Goal: Task Accomplishment & Management: Manage account settings

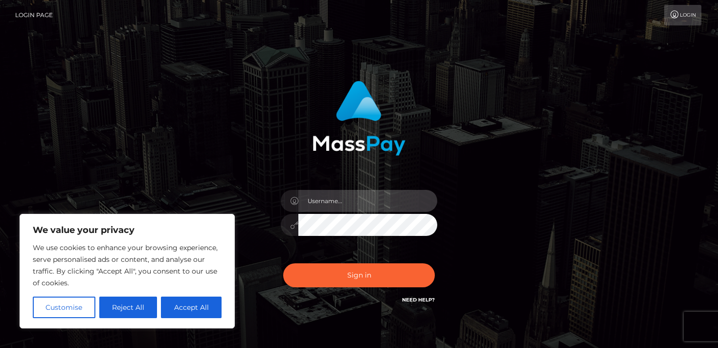
click at [376, 201] on input "text" at bounding box center [367, 201] width 139 height 22
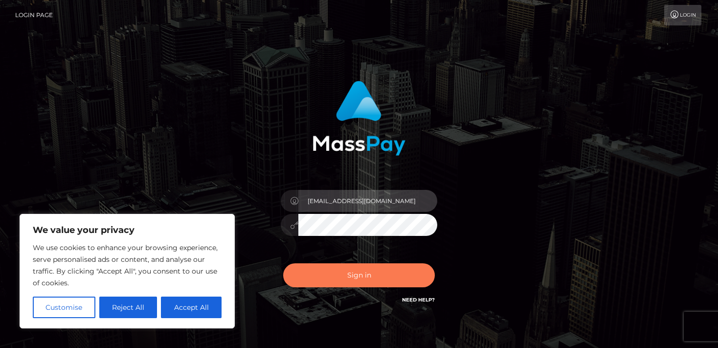
type input "anjajochims@web.de"
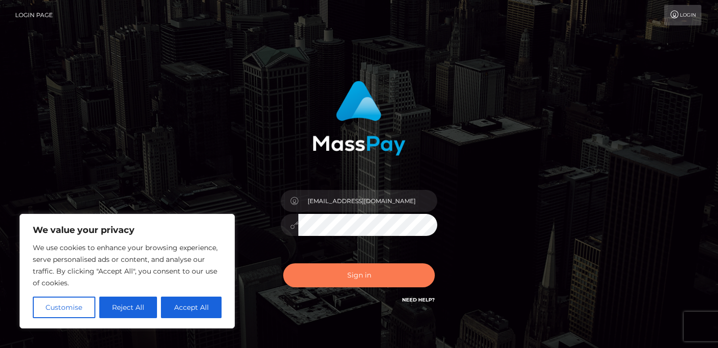
click at [356, 277] on button "Sign in" at bounding box center [359, 275] width 152 height 24
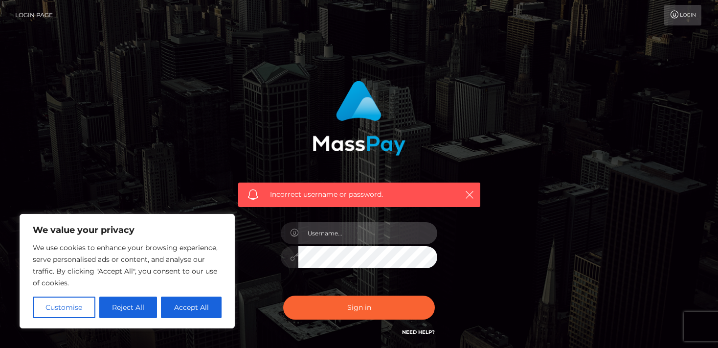
click at [371, 232] on input "text" at bounding box center [367, 233] width 139 height 22
click at [373, 241] on input "text" at bounding box center [367, 233] width 139 height 22
click at [371, 241] on input "text" at bounding box center [367, 233] width 139 height 22
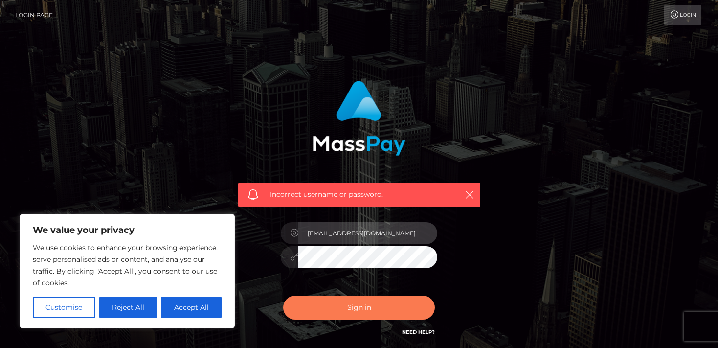
type input "anja.hellberghof@gmail.com"
click at [355, 308] on button "Sign in" at bounding box center [359, 308] width 152 height 24
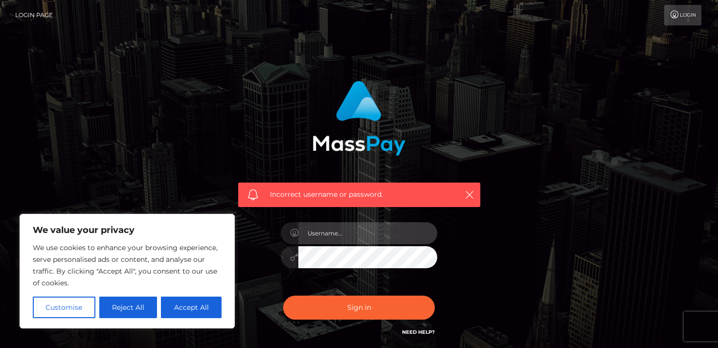
click at [375, 228] on input "text" at bounding box center [367, 233] width 139 height 22
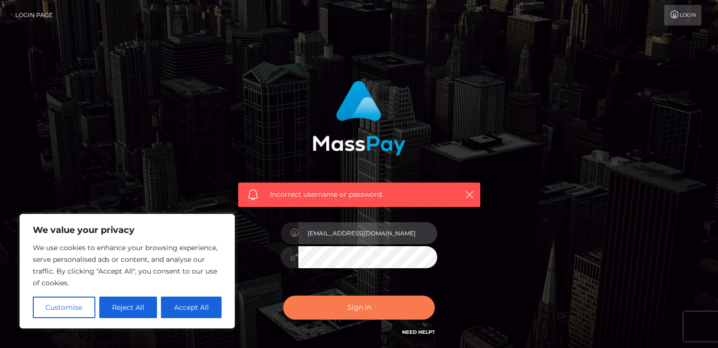
type input "[EMAIL_ADDRESS][DOMAIN_NAME]"
click at [362, 305] on button "Sign in" at bounding box center [359, 308] width 152 height 24
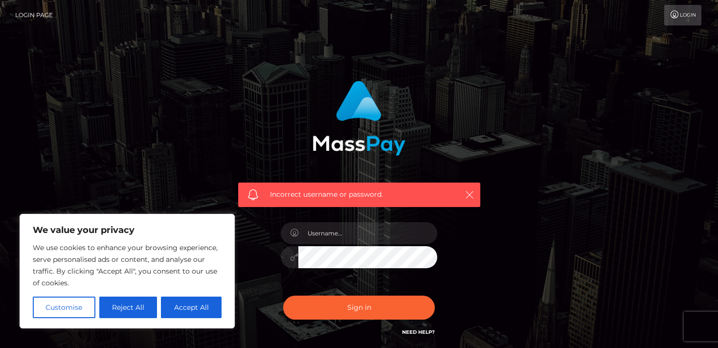
click at [468, 192] on icon "button" at bounding box center [470, 195] width 10 height 10
click at [192, 311] on button "Accept All" at bounding box center [191, 307] width 61 height 22
checkbox input "true"
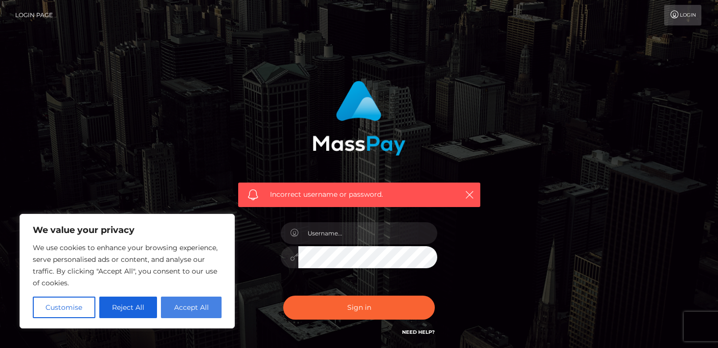
checkbox input "true"
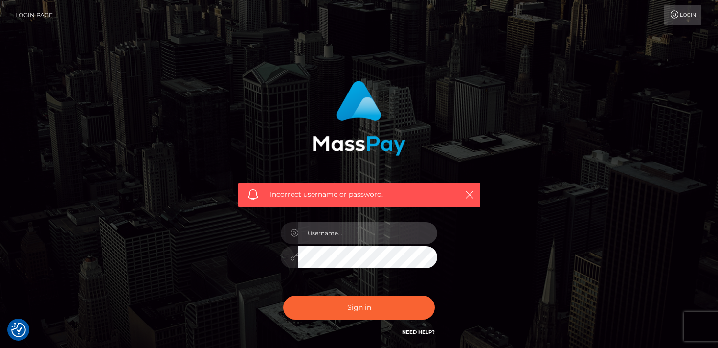
click at [308, 234] on input "text" at bounding box center [367, 233] width 139 height 22
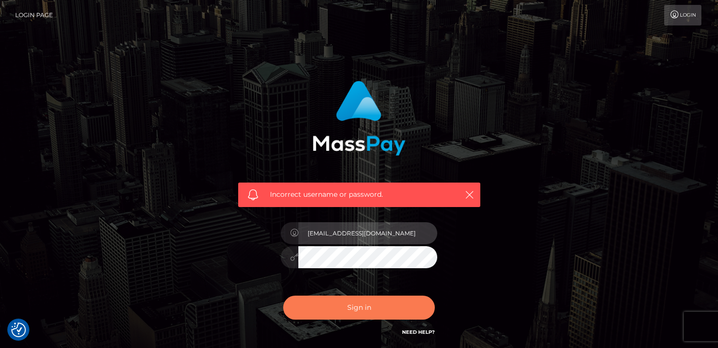
type input "anjajochims@web.de"
click at [359, 311] on button "Sign in" at bounding box center [359, 308] width 152 height 24
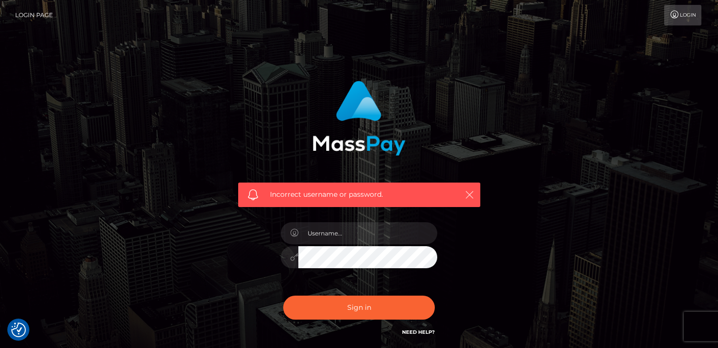
click at [473, 189] on button "button" at bounding box center [469, 194] width 12 height 12
click at [468, 197] on icon "button" at bounding box center [470, 195] width 10 height 10
click at [357, 235] on input "text" at bounding box center [367, 233] width 139 height 22
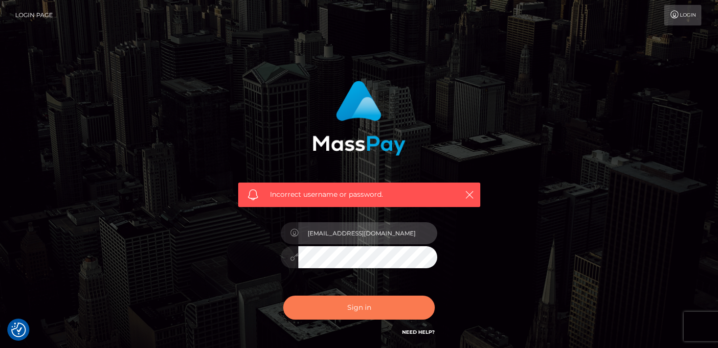
type input "[EMAIL_ADDRESS][DOMAIN_NAME]"
click at [372, 304] on button "Sign in" at bounding box center [359, 308] width 152 height 24
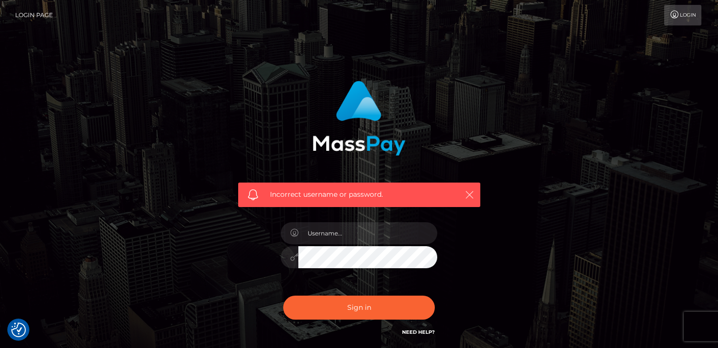
click at [467, 193] on icon "button" at bounding box center [470, 195] width 10 height 10
click at [397, 231] on input "text" at bounding box center [367, 233] width 139 height 22
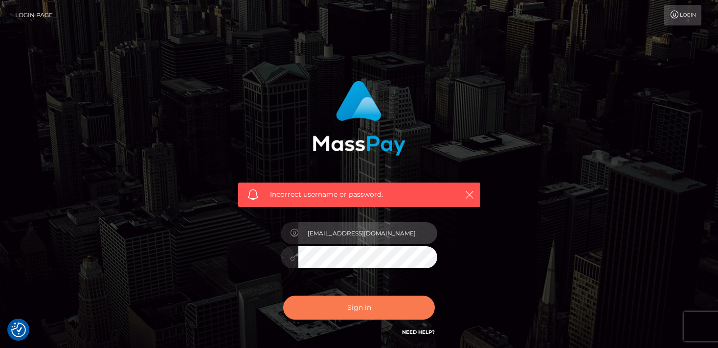
type input "anja.hellberghof@gmail.com"
click at [365, 306] on button "Sign in" at bounding box center [359, 308] width 152 height 24
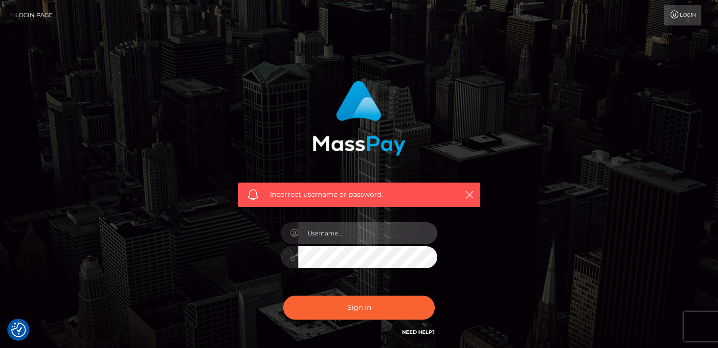
click at [377, 232] on input "text" at bounding box center [367, 233] width 139 height 22
type input "[EMAIL_ADDRESS][DOMAIN_NAME]"
click at [469, 255] on div "Incorrect username or password. [EMAIL_ADDRESS][DOMAIN_NAME]" at bounding box center [359, 209] width 257 height 272
click at [283, 296] on button "Sign in" at bounding box center [359, 308] width 152 height 24
